Goal: Task Accomplishment & Management: Use online tool/utility

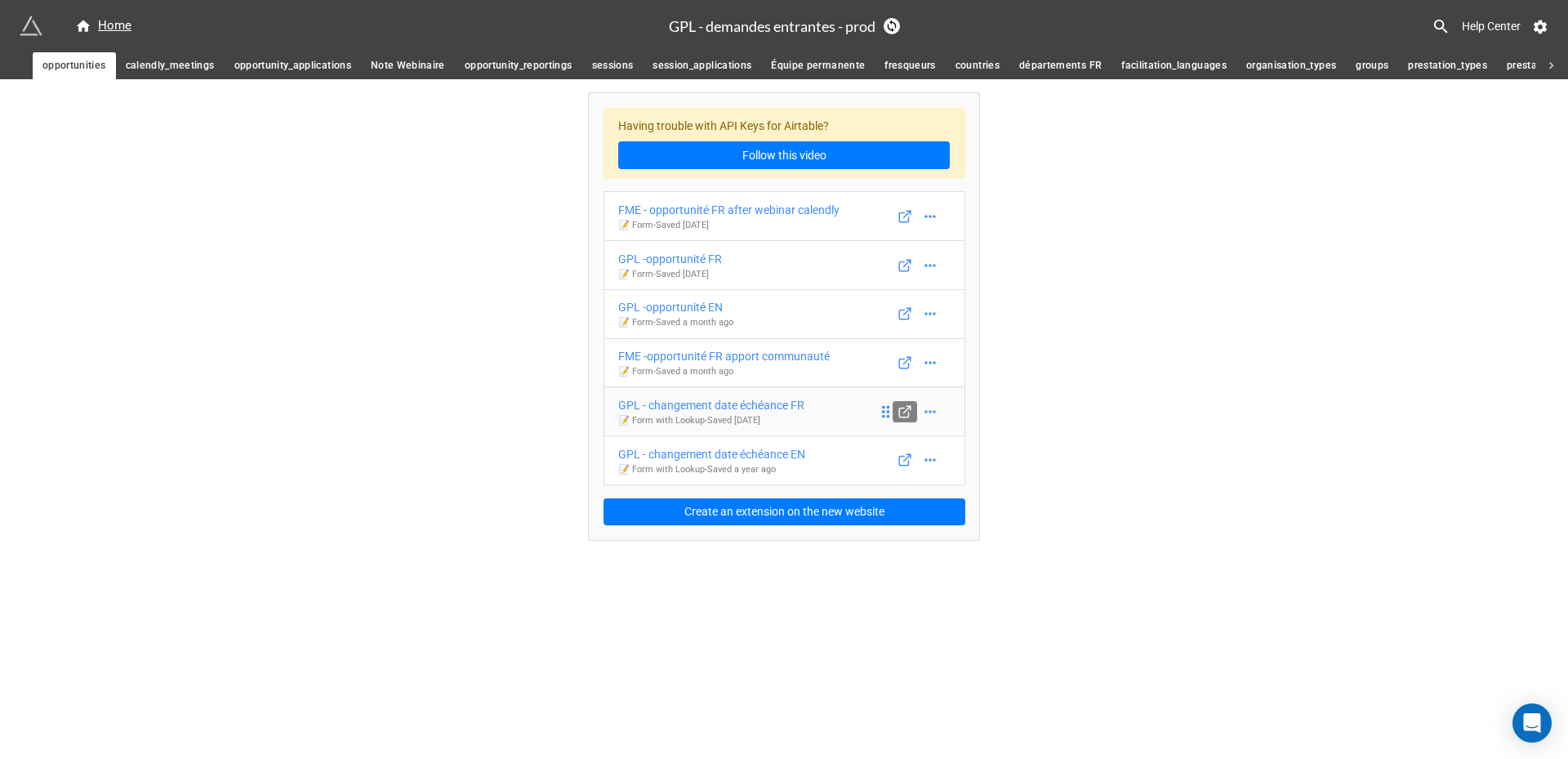
click at [903, 406] on icon at bounding box center [905, 411] width 15 height 15
click at [930, 405] on icon at bounding box center [930, 411] width 16 height 16
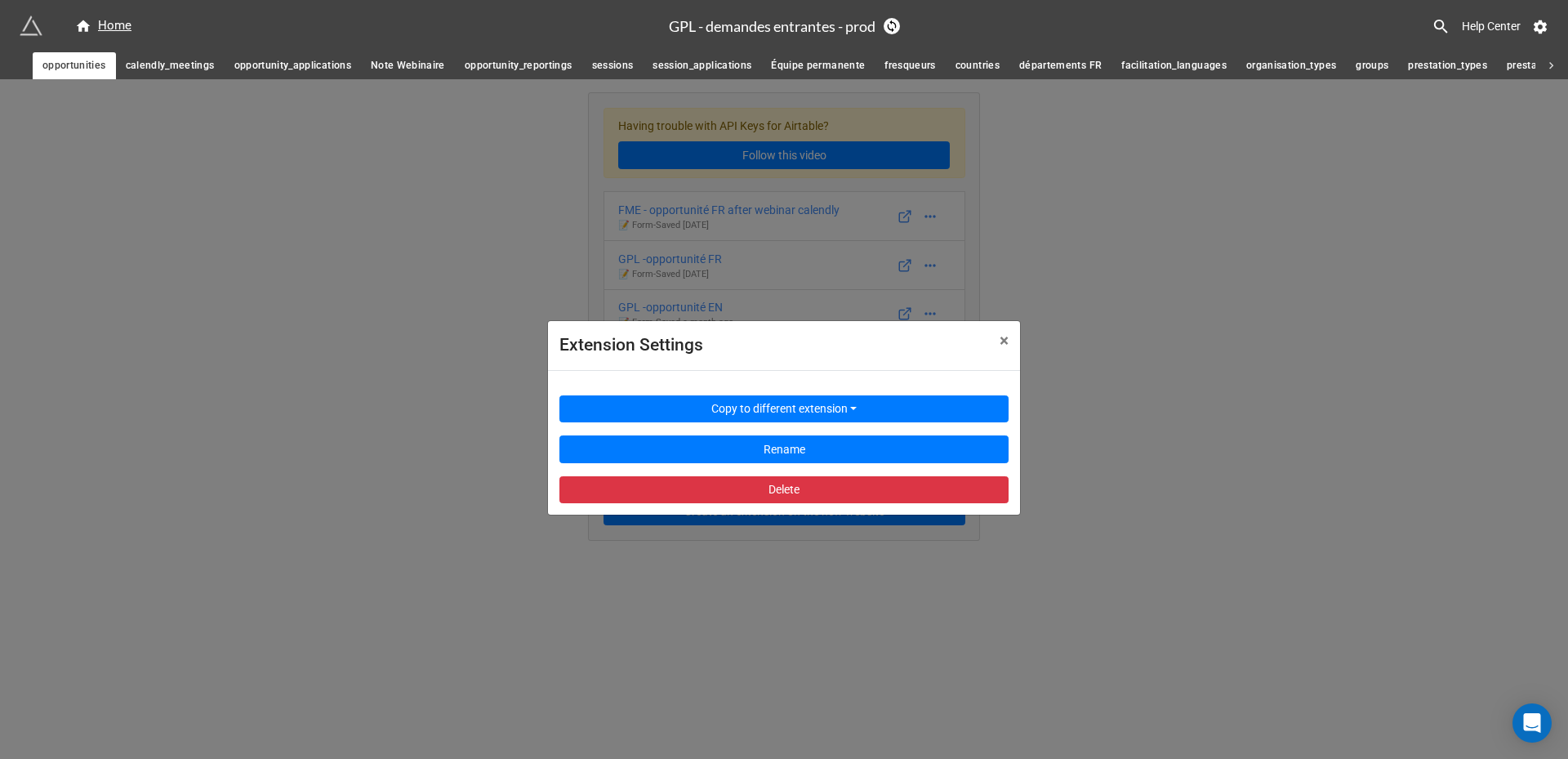
click at [1066, 439] on div "Extension Settings × Close Copy to different extension Rename Delete" at bounding box center [784, 458] width 1568 height 759
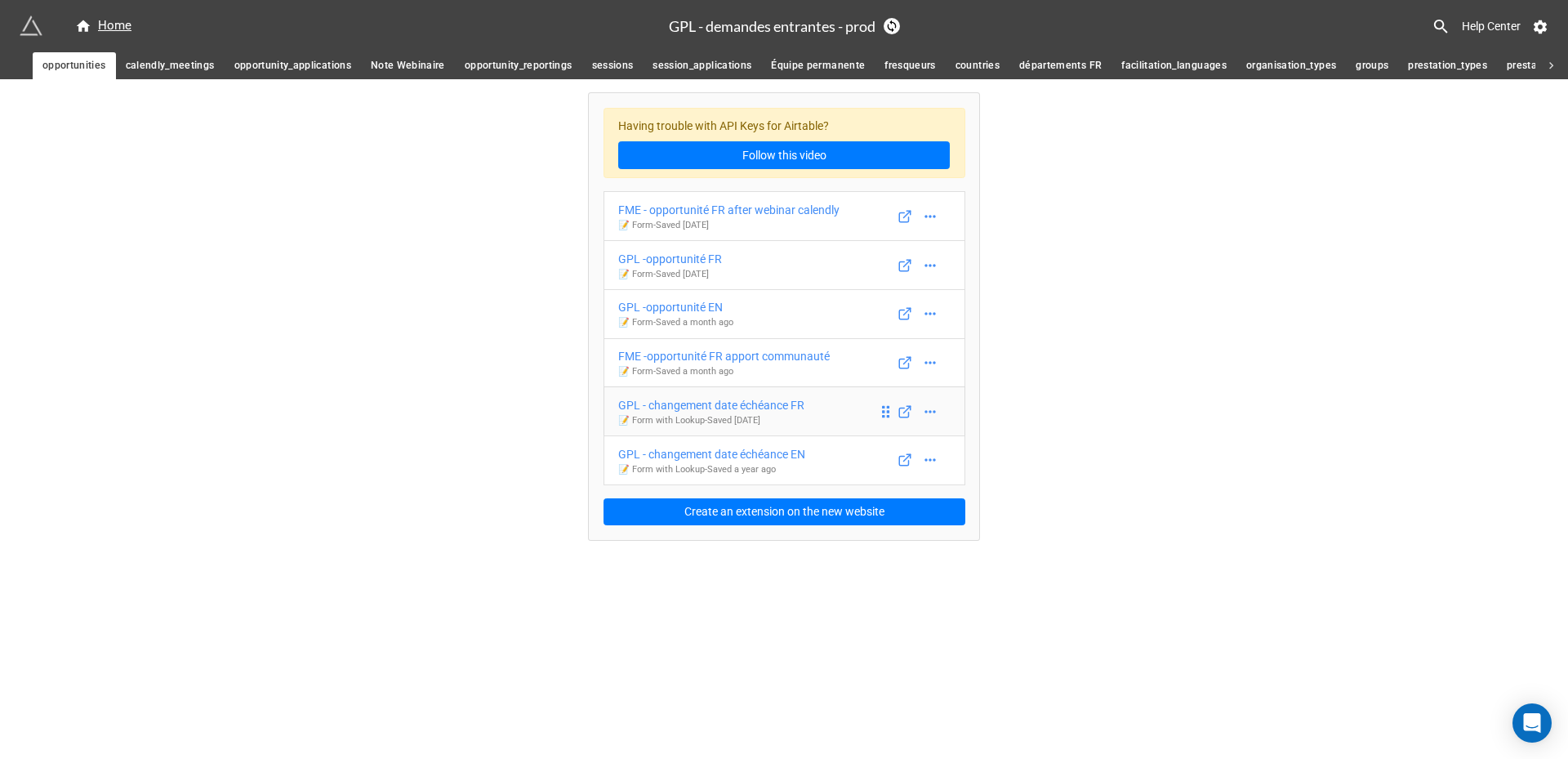
click at [825, 418] on link "GPL - changement date échéance FR 📝 Form with Lookup - Saved 13 days ago" at bounding box center [784, 411] width 362 height 50
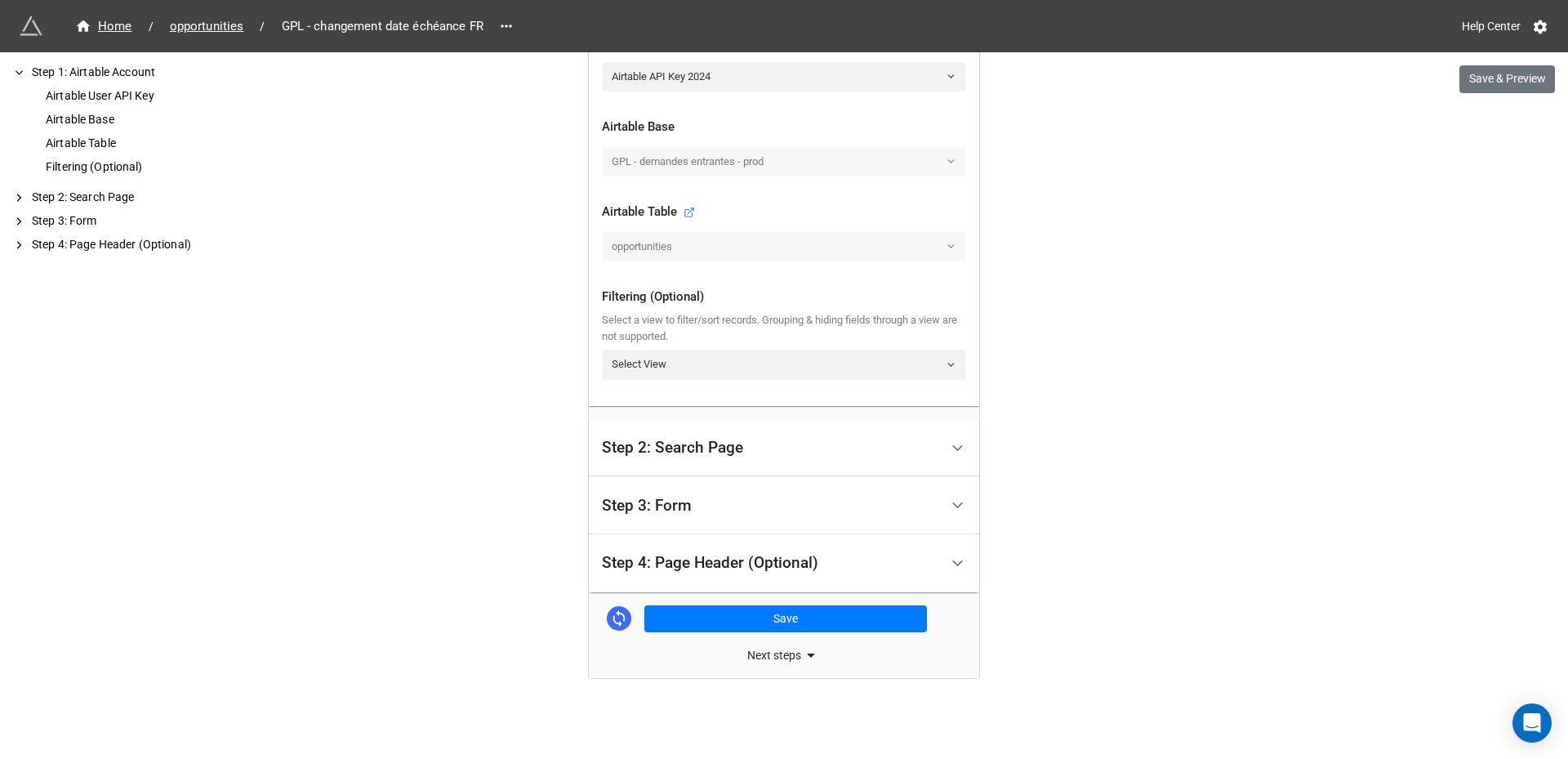
click at [713, 513] on div "Step 3: Form" at bounding box center [770, 505] width 337 height 38
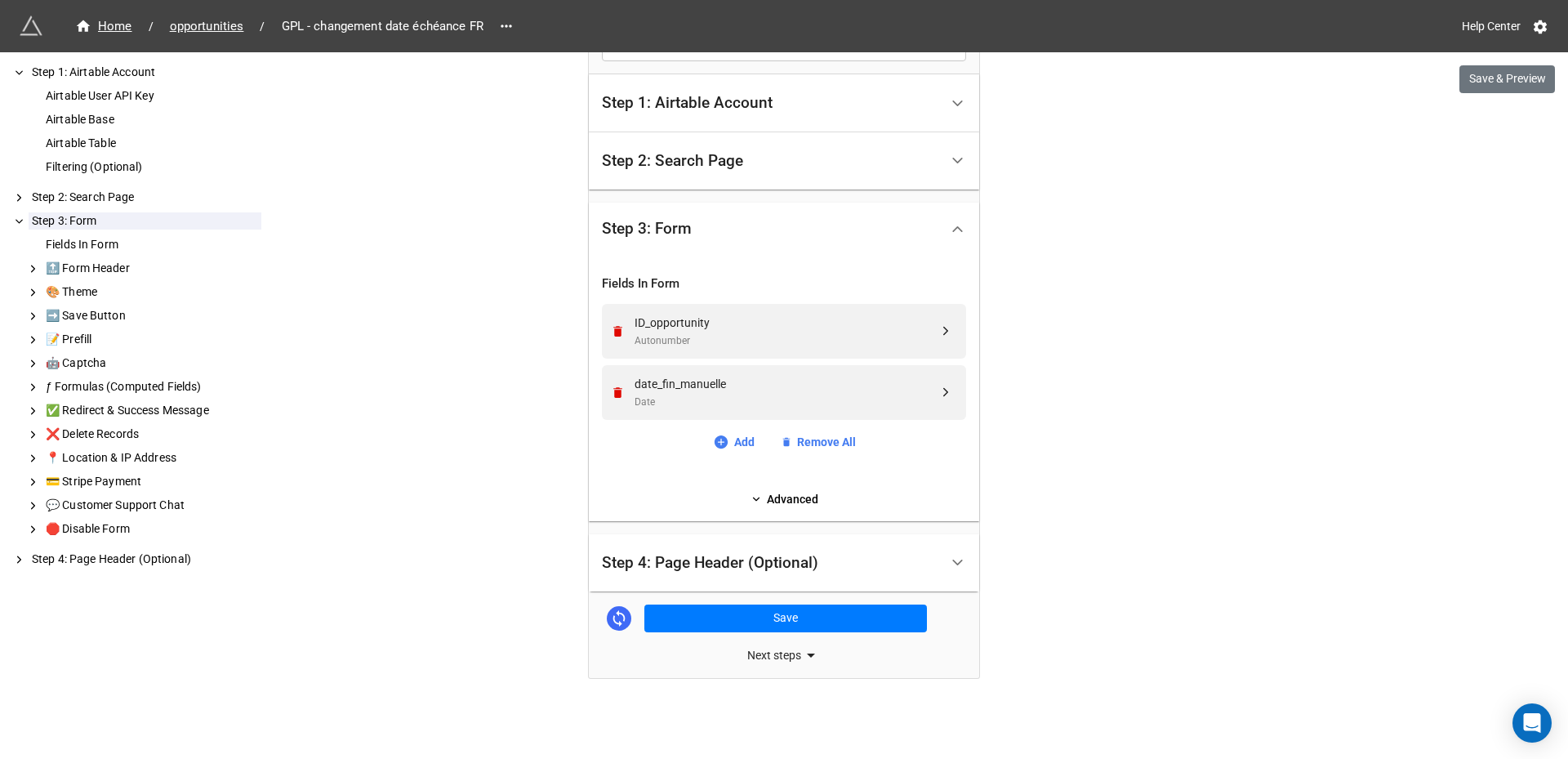
scroll to position [402, 0]
click at [763, 657] on div "Next steps" at bounding box center [784, 657] width 391 height 20
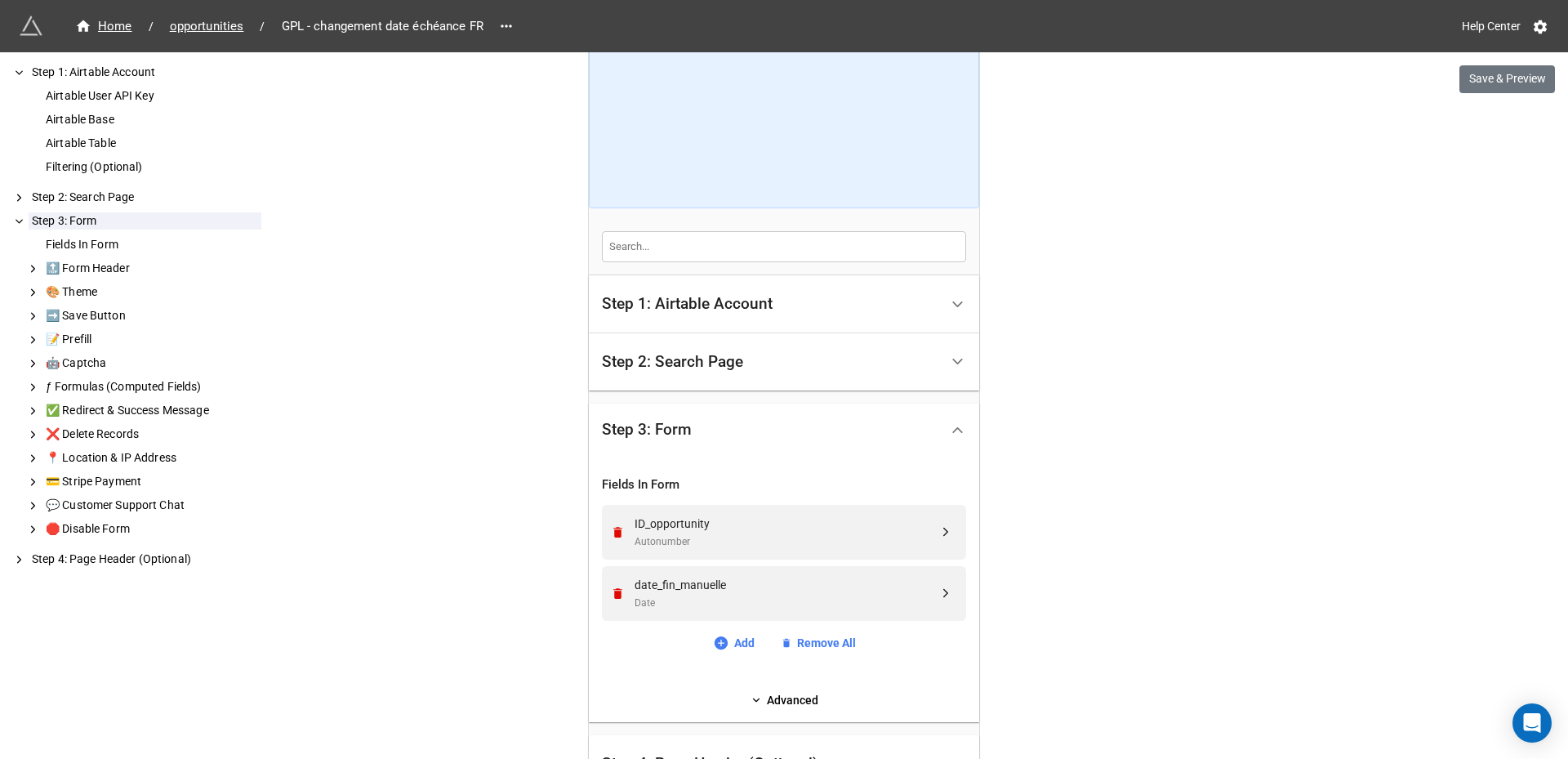
scroll to position [47, 0]
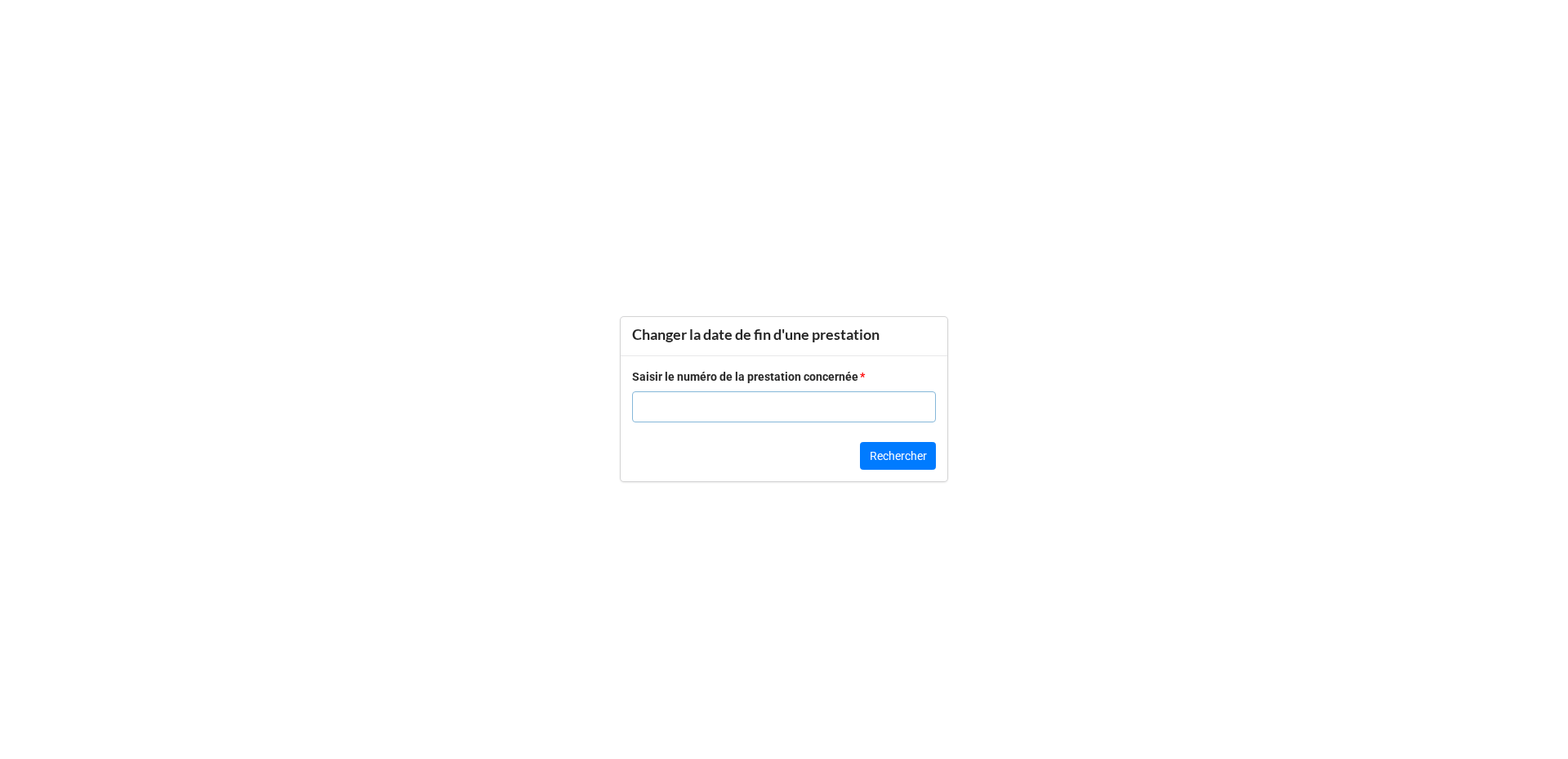
click at [826, 409] on input "text" at bounding box center [783, 407] width 303 height 31
type input "22704"
click button "Rechercher" at bounding box center [898, 456] width 76 height 28
